Goal: Information Seeking & Learning: Learn about a topic

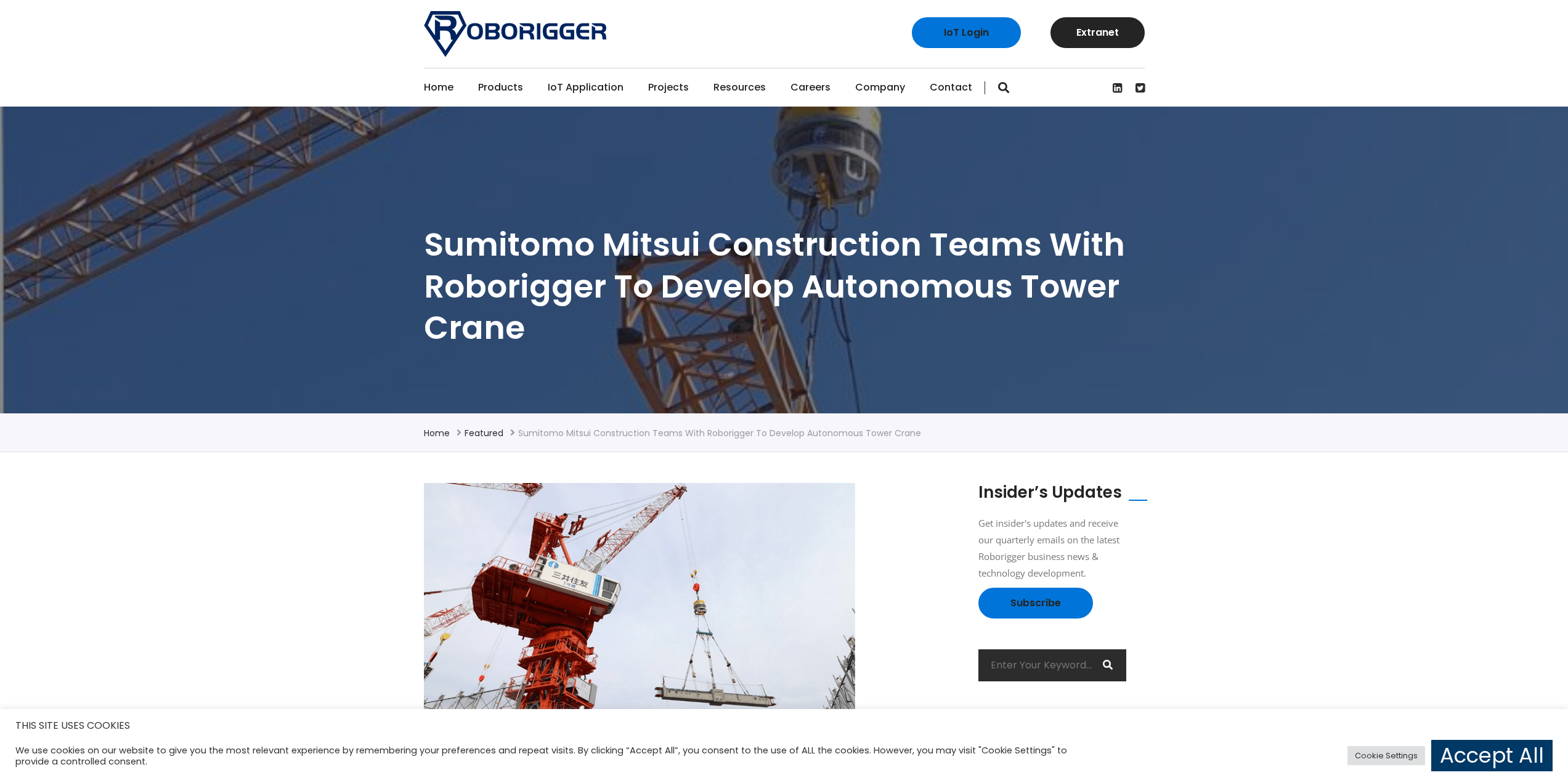
drag, startPoint x: 375, startPoint y: 249, endPoint x: 411, endPoint y: 351, distance: 108.2
click at [401, 374] on section "Sumitomo Mitsui Construction teams with Roborigger to develop autonomous tower …" at bounding box center [784, 260] width 1568 height 307
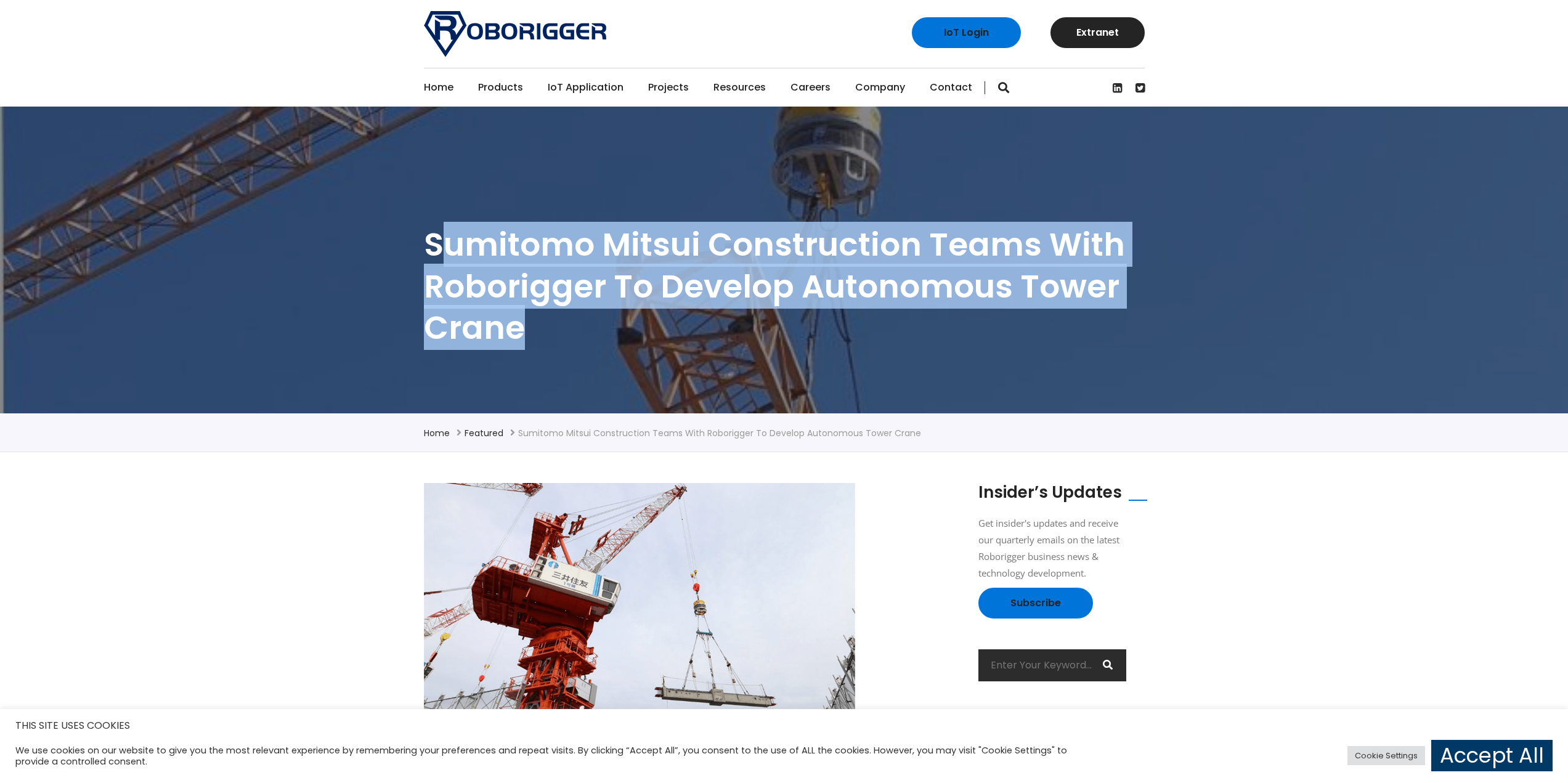
drag, startPoint x: 439, startPoint y: 239, endPoint x: 646, endPoint y: 343, distance: 231.7
click at [646, 342] on h1 "Sumitomo Mitsui Construction teams with Roborigger to develop autonomous tower …" at bounding box center [784, 286] width 721 height 125
click at [646, 343] on h1 "Sumitomo Mitsui Construction teams with Roborigger to develop autonomous tower …" at bounding box center [784, 286] width 721 height 125
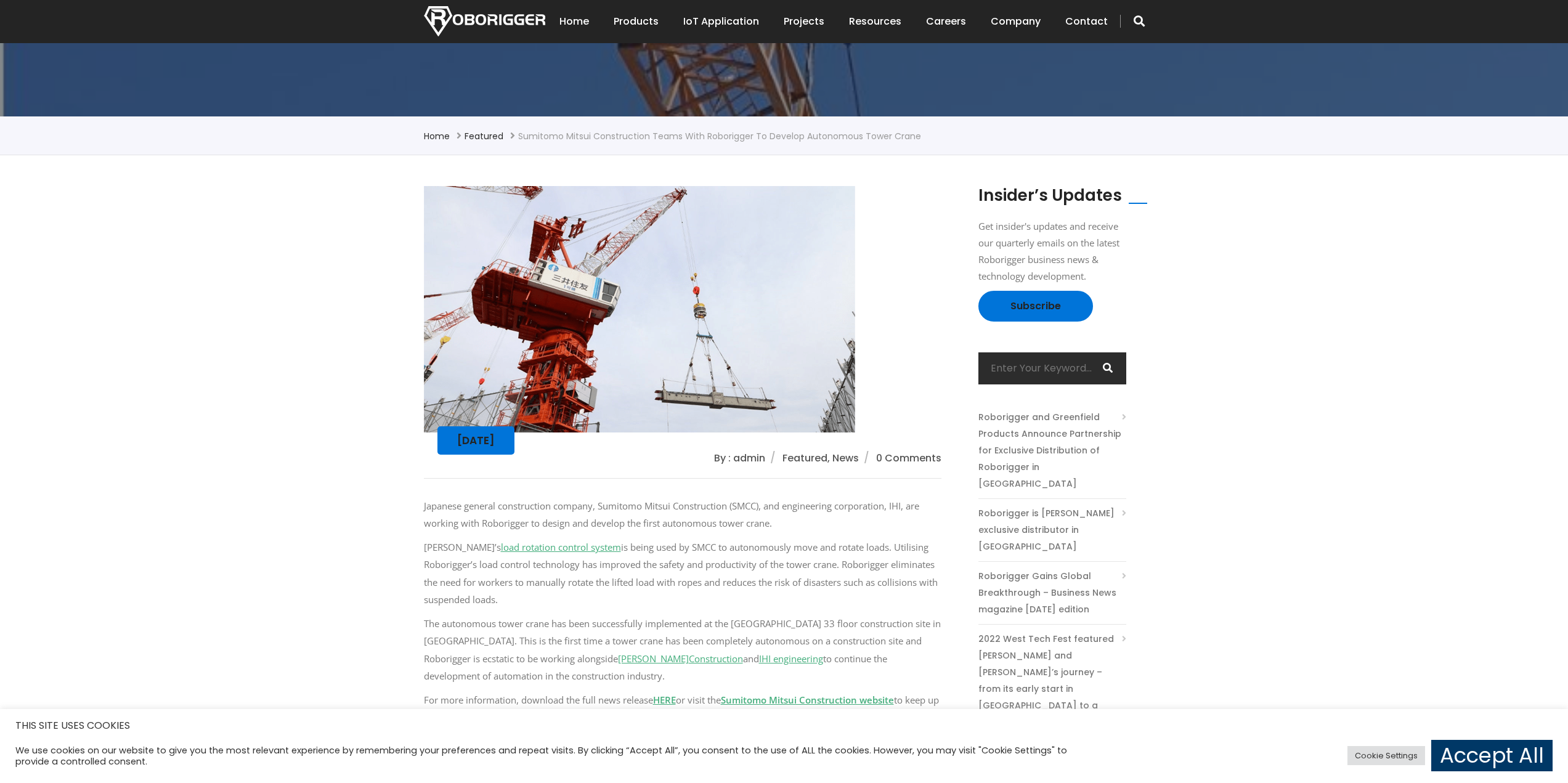
scroll to position [293, 0]
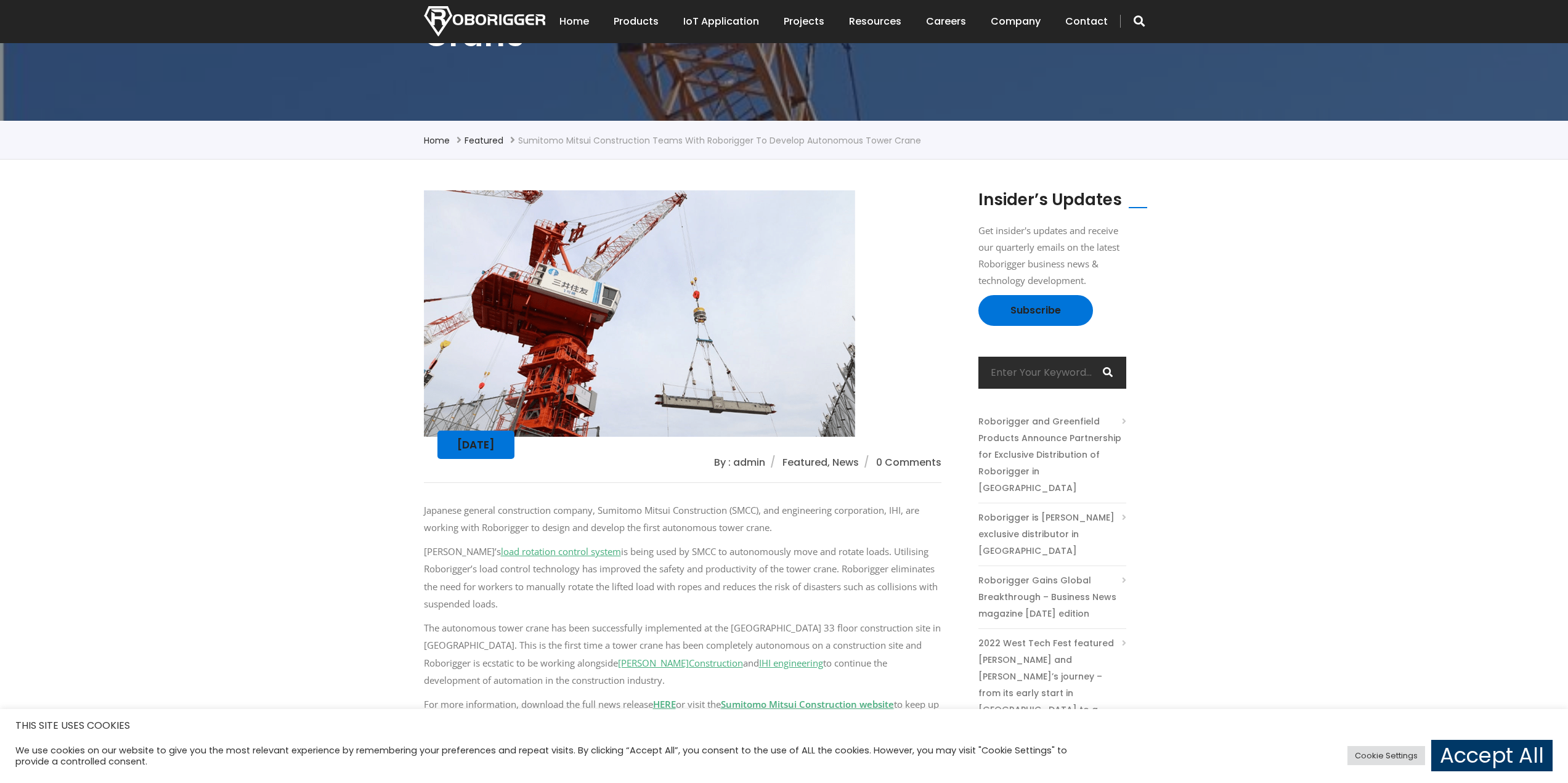
click at [321, 436] on div "[DATE] By : admin Featured, News 0 Comments [DEMOGRAPHIC_DATA] general construc…" at bounding box center [784, 533] width 1568 height 748
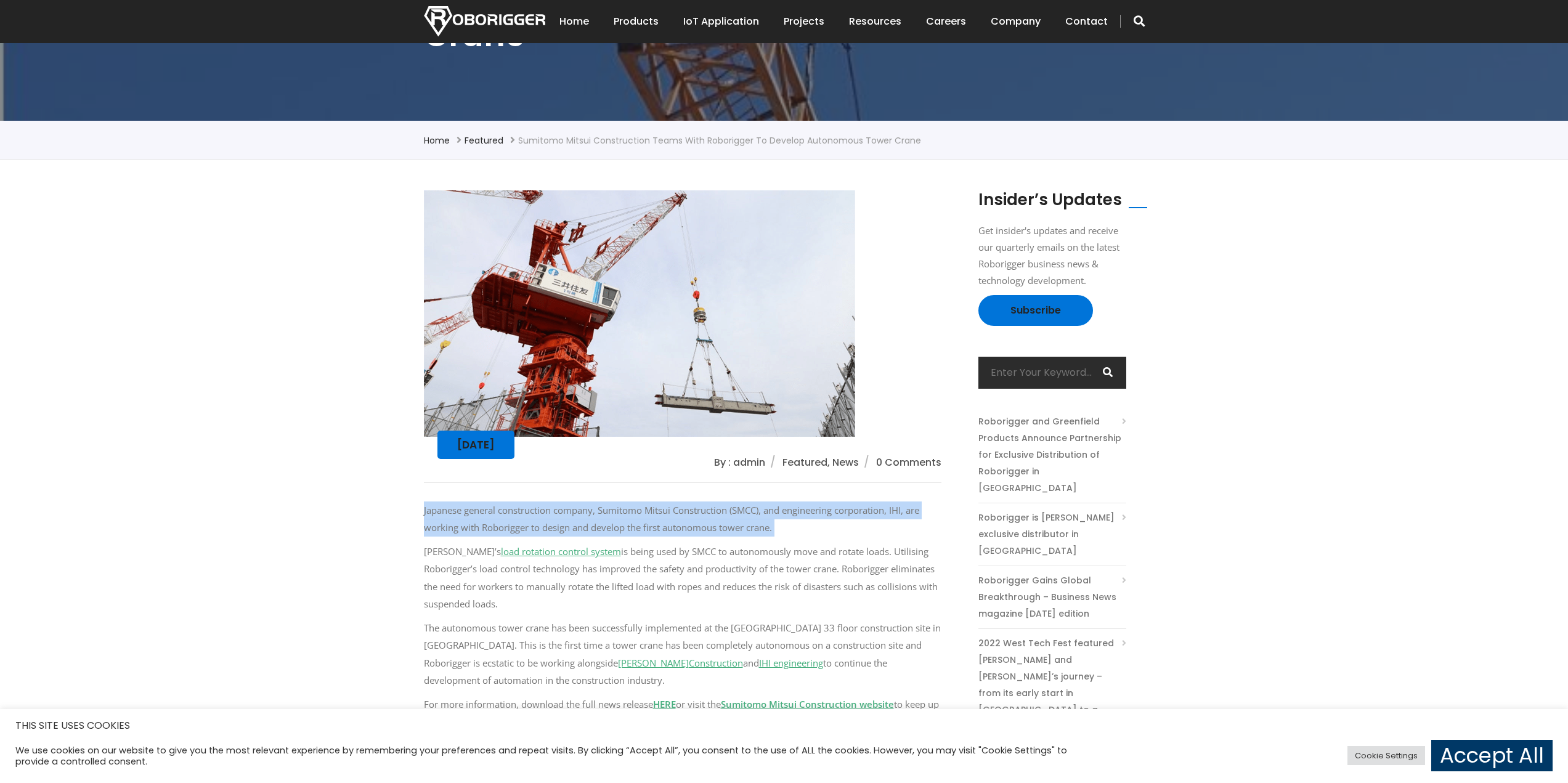
drag, startPoint x: 388, startPoint y: 516, endPoint x: 334, endPoint y: 544, distance: 60.8
click at [334, 546] on div "[DATE] By : admin Featured, News 0 Comments [DEMOGRAPHIC_DATA] general construc…" at bounding box center [784, 533] width 1568 height 748
click at [335, 540] on div "[DATE] By : admin Featured, News 0 Comments [DEMOGRAPHIC_DATA] general construc…" at bounding box center [784, 533] width 1568 height 748
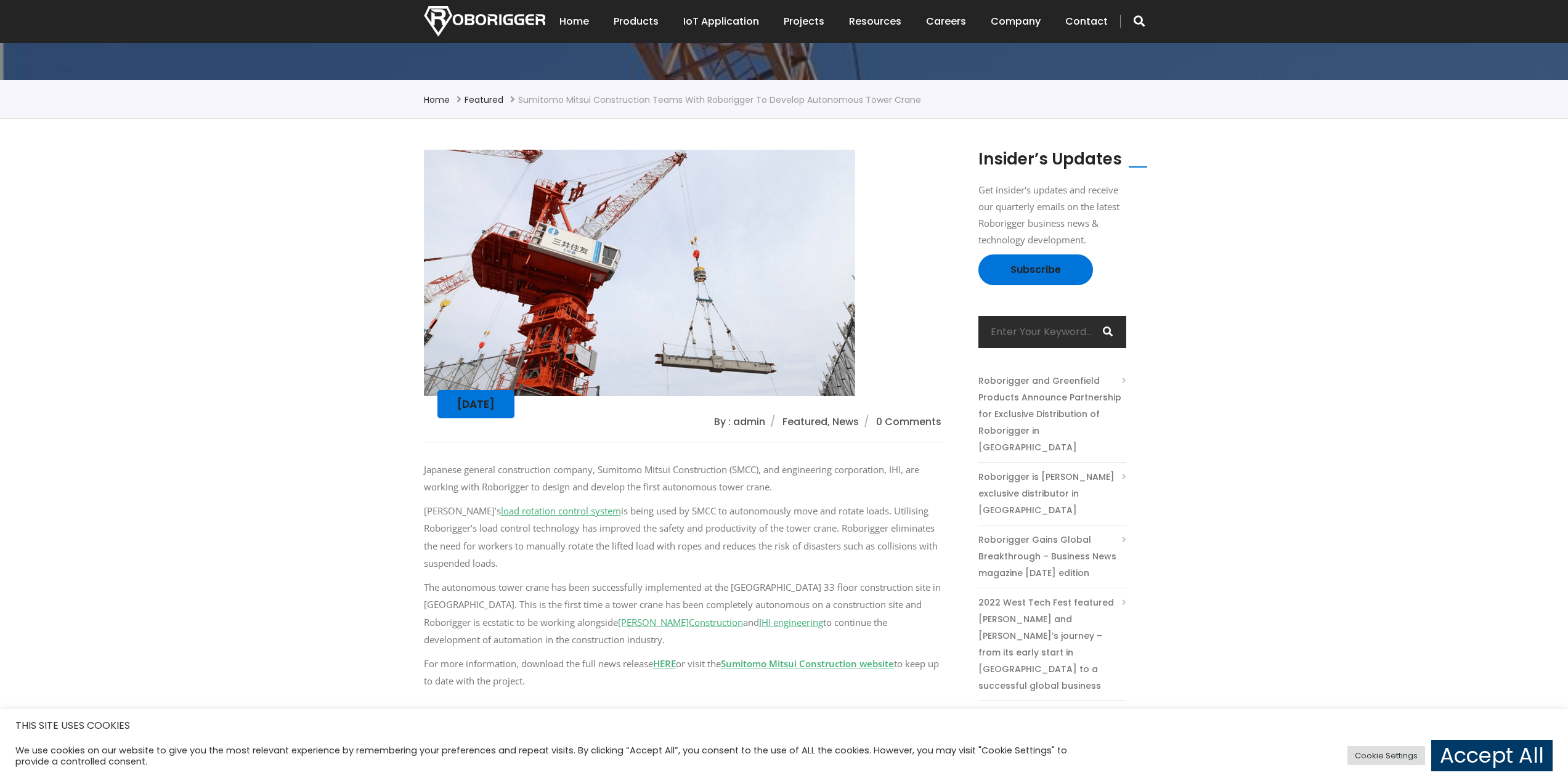
scroll to position [416, 0]
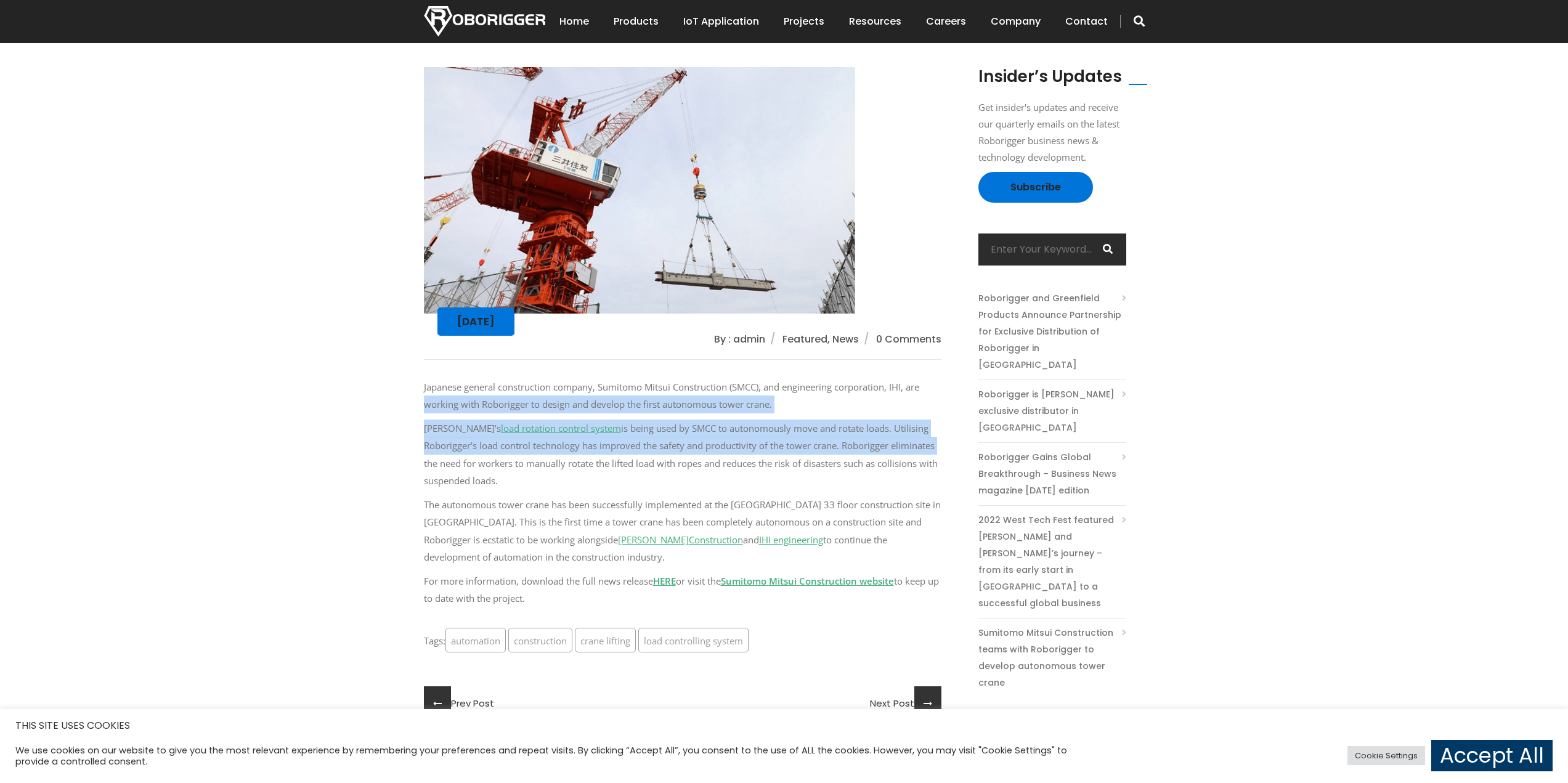
drag, startPoint x: 372, startPoint y: 413, endPoint x: 364, endPoint y: 470, distance: 57.6
click at [364, 470] on div "[DATE] By : admin Featured, News 0 Comments [DEMOGRAPHIC_DATA] general construc…" at bounding box center [784, 410] width 1568 height 748
drag, startPoint x: 362, startPoint y: 472, endPoint x: 363, endPoint y: 465, distance: 7.1
click at [361, 472] on div "[DATE] By : admin Featured, News 0 Comments [DEMOGRAPHIC_DATA] general construc…" at bounding box center [784, 410] width 1568 height 748
click at [369, 442] on div "[DATE] By : admin Featured, News 0 Comments [DEMOGRAPHIC_DATA] general construc…" at bounding box center [784, 410] width 1568 height 748
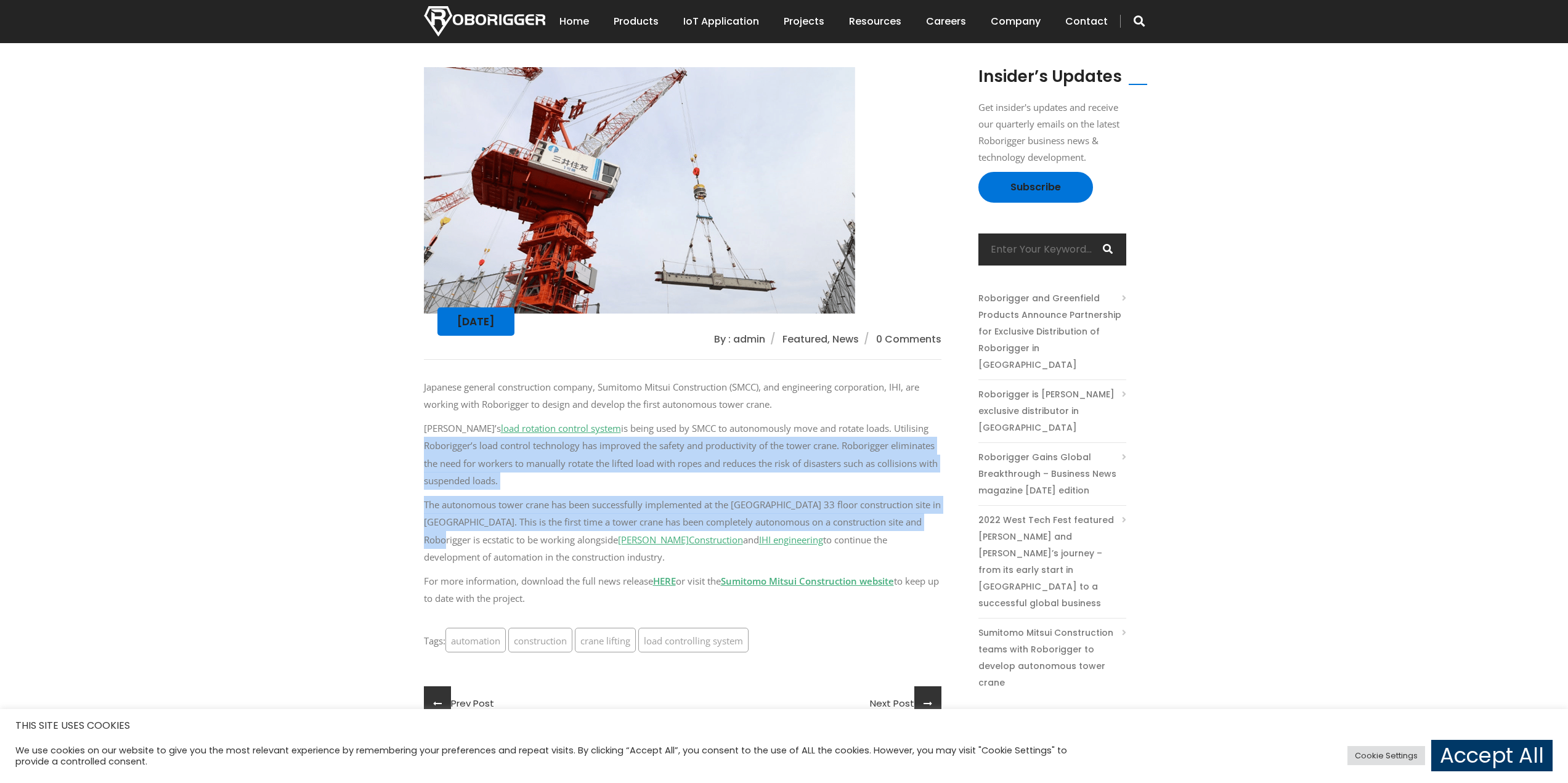
drag, startPoint x: 372, startPoint y: 439, endPoint x: 354, endPoint y: 548, distance: 110.5
click at [354, 548] on div "[DATE] By : admin Featured, News 0 Comments [DEMOGRAPHIC_DATA] general construc…" at bounding box center [784, 410] width 1568 height 748
click at [354, 546] on div "[DATE] By : admin Featured, News 0 Comments [DEMOGRAPHIC_DATA] general construc…" at bounding box center [784, 410] width 1568 height 748
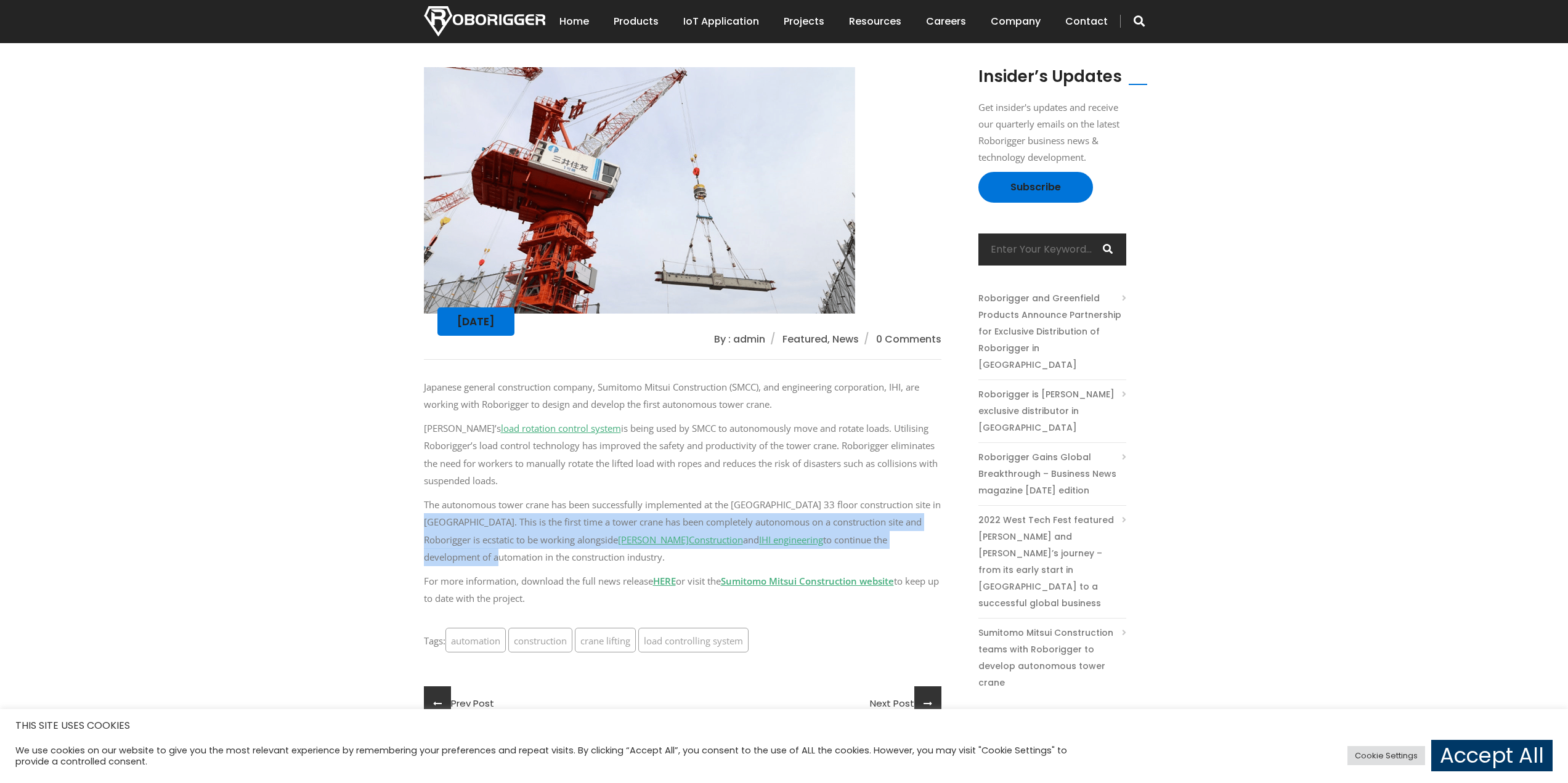
drag, startPoint x: 357, startPoint y: 519, endPoint x: 357, endPoint y: 550, distance: 31.0
click at [358, 551] on div "[DATE] By : admin Featured, News 0 Comments [DEMOGRAPHIC_DATA] general construc…" at bounding box center [784, 410] width 1568 height 748
click at [357, 546] on div "[DATE] By : admin Featured, News 0 Comments [DEMOGRAPHIC_DATA] general construc…" at bounding box center [784, 410] width 1568 height 748
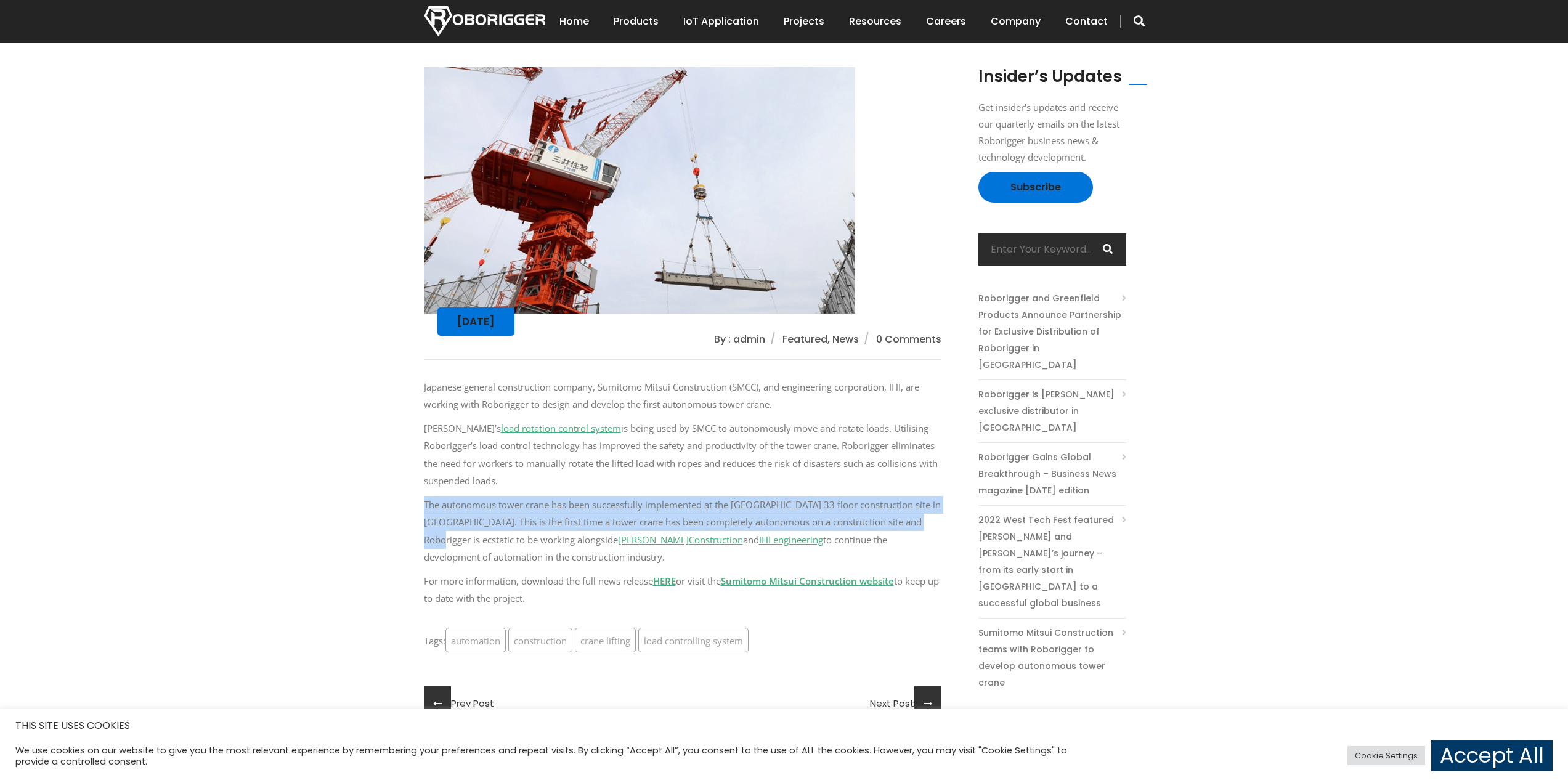
drag, startPoint x: 365, startPoint y: 502, endPoint x: 358, endPoint y: 547, distance: 45.5
click at [358, 547] on div "[DATE] By : admin Featured, News 0 Comments [DEMOGRAPHIC_DATA] general construc…" at bounding box center [784, 410] width 1568 height 748
click at [358, 546] on div "[DATE] By : admin Featured, News 0 Comments [DEMOGRAPHIC_DATA] general construc…" at bounding box center [784, 410] width 1568 height 748
drag, startPoint x: 371, startPoint y: 504, endPoint x: 366, endPoint y: 538, distance: 34.4
click at [366, 538] on div "[DATE] By : admin Featured, News 0 Comments [DEMOGRAPHIC_DATA] general construc…" at bounding box center [784, 410] width 1568 height 748
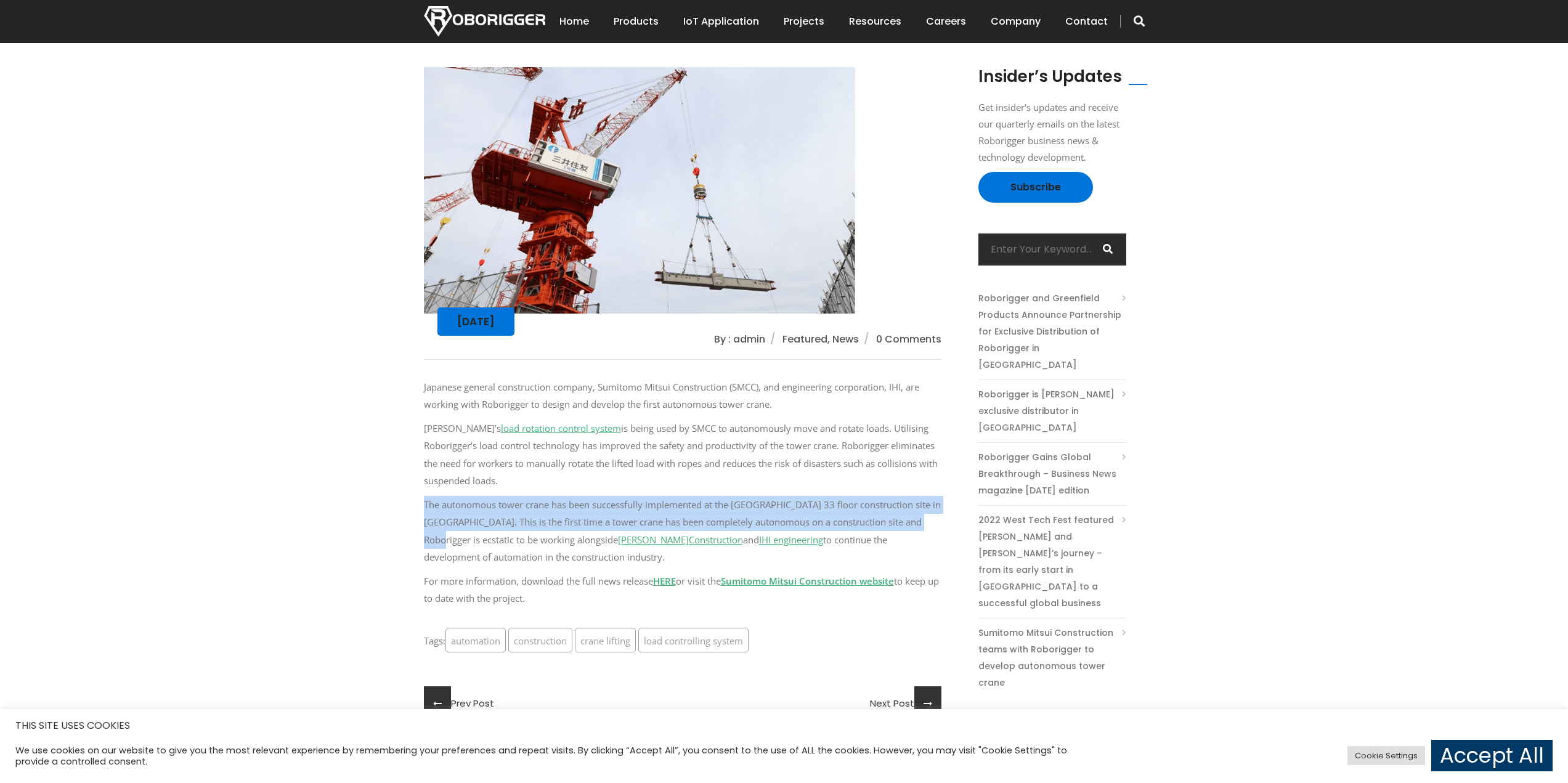
click at [366, 538] on div "[DATE] By : admin Featured, News 0 Comments [DEMOGRAPHIC_DATA] general construc…" at bounding box center [784, 410] width 1568 height 748
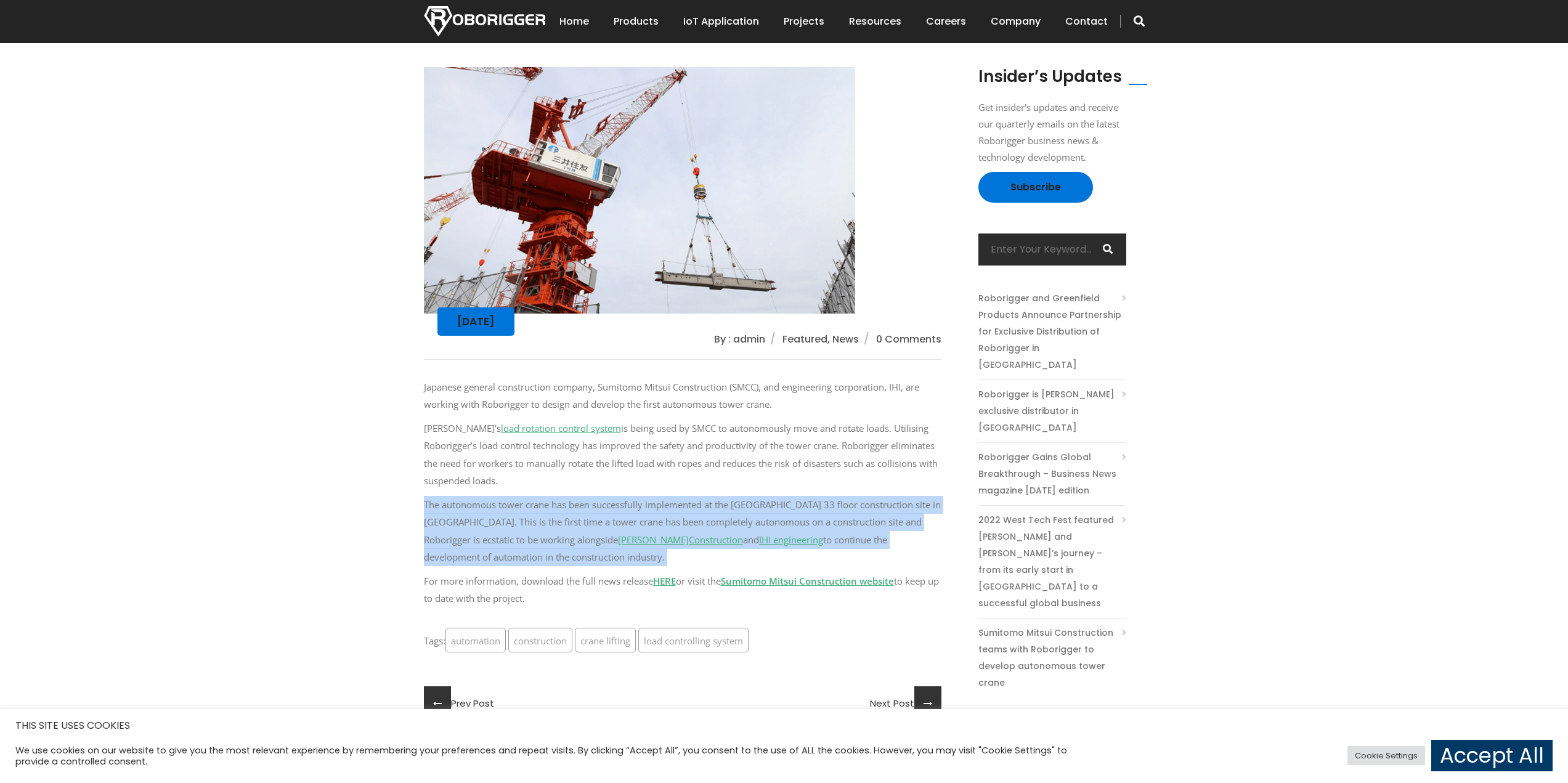
drag, startPoint x: 368, startPoint y: 508, endPoint x: 353, endPoint y: 576, distance: 69.6
click at [354, 577] on div "[DATE] By : admin Featured, News 0 Comments [DEMOGRAPHIC_DATA] general construc…" at bounding box center [784, 410] width 1568 height 748
click at [353, 575] on div "[DATE] By : admin Featured, News 0 Comments [DEMOGRAPHIC_DATA] general construc…" at bounding box center [784, 410] width 1568 height 748
